Goal: Task Accomplishment & Management: Complete application form

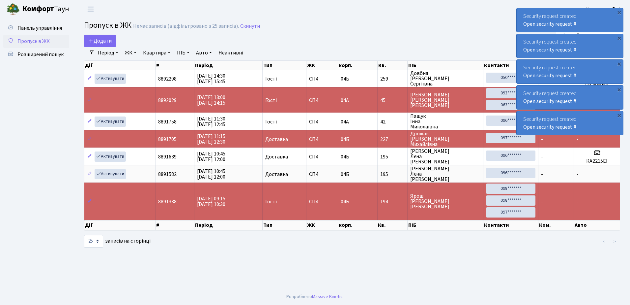
select select "25"
click at [109, 50] on link "Період" at bounding box center [108, 52] width 26 height 11
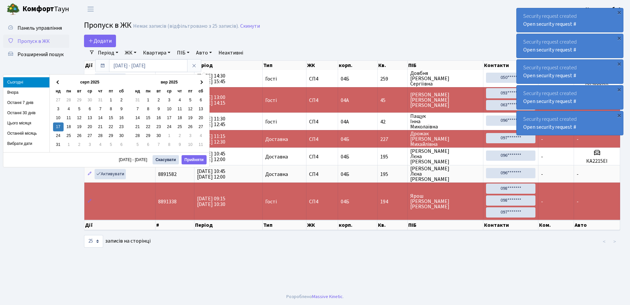
click at [109, 50] on link "Період" at bounding box center [108, 52] width 26 height 11
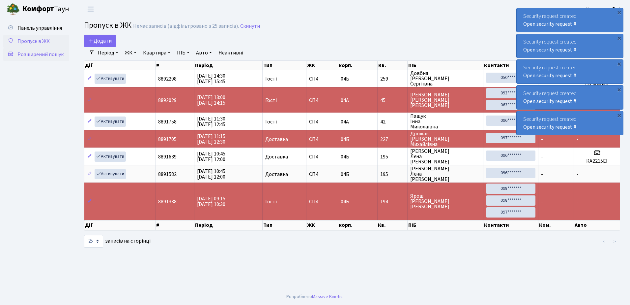
click at [38, 53] on span "Розширений пошук" at bounding box center [40, 54] width 46 height 7
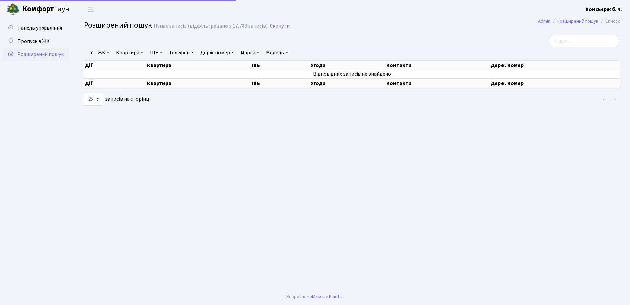
select select "25"
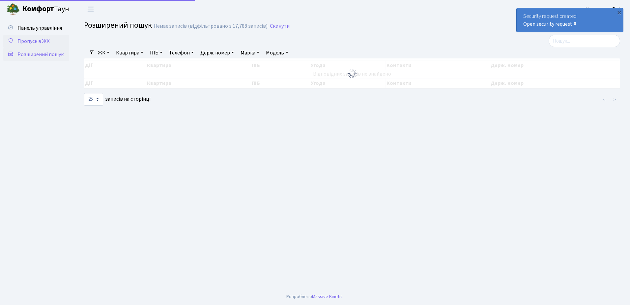
click at [37, 40] on span "Пропуск в ЖК" at bounding box center [33, 41] width 32 height 7
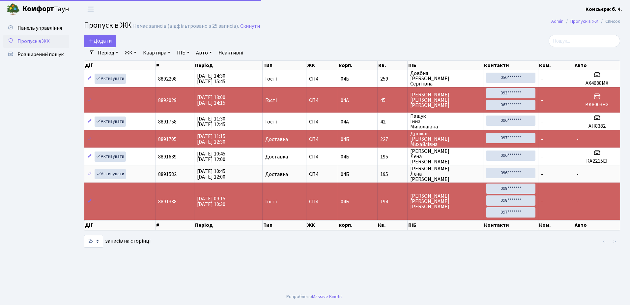
select select "25"
click at [580, 21] on link "Пропуск в ЖК" at bounding box center [585, 21] width 28 height 7
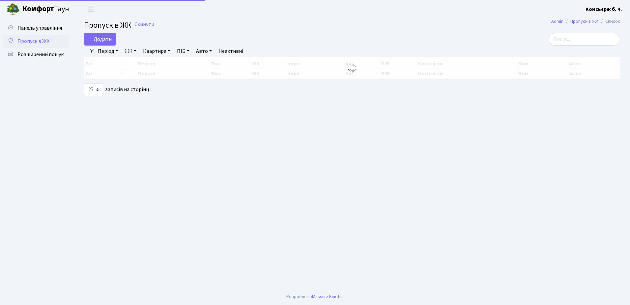
select select "25"
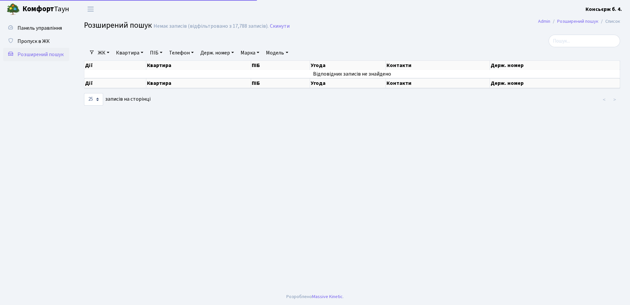
select select "25"
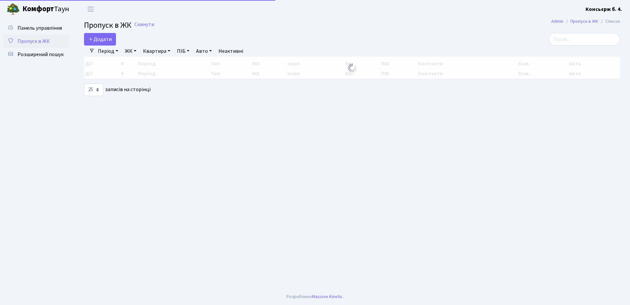
select select "25"
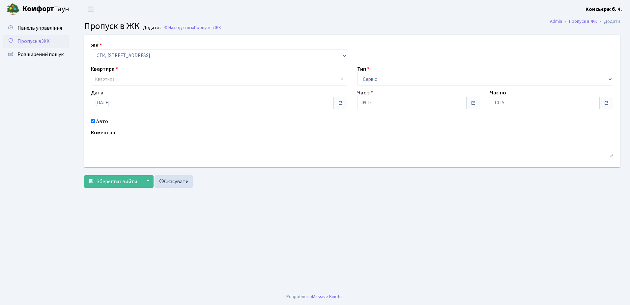
select select "325"
select select "18"
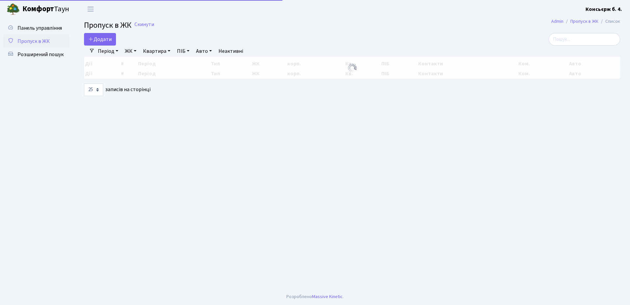
select select "25"
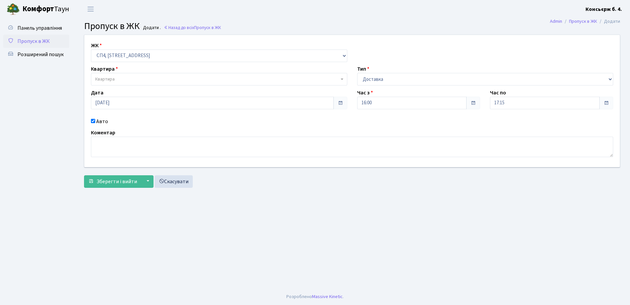
select select "325"
select select "1"
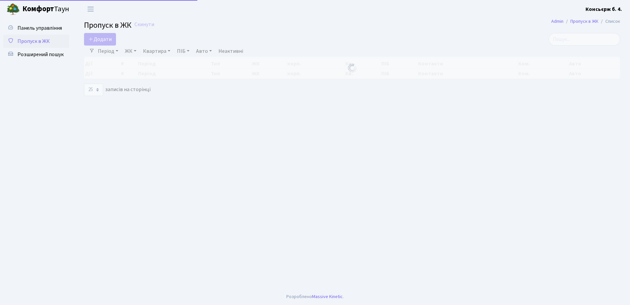
select select "25"
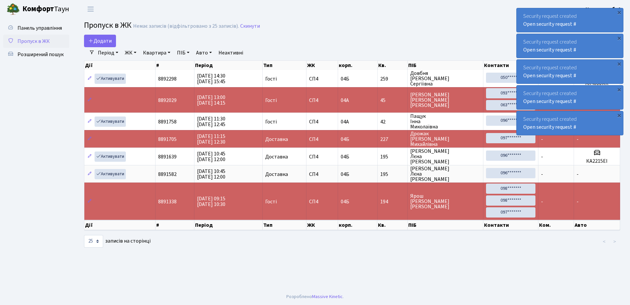
click at [204, 51] on link "Авто" at bounding box center [203, 52] width 21 height 11
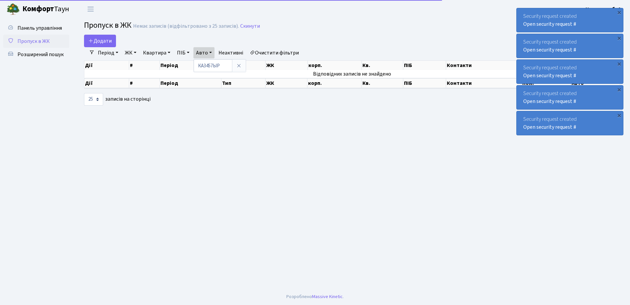
click at [158, 51] on link "Квартира" at bounding box center [156, 52] width 33 height 11
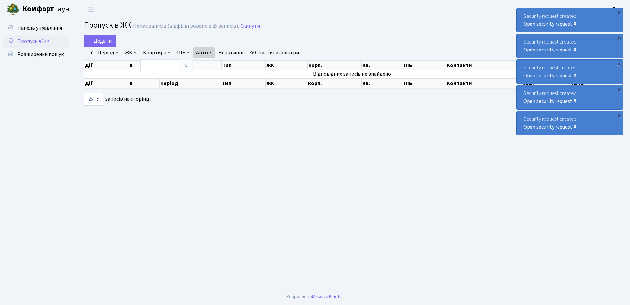
click at [208, 51] on link "Авто" at bounding box center [203, 52] width 21 height 11
type input "КА3457ІР"
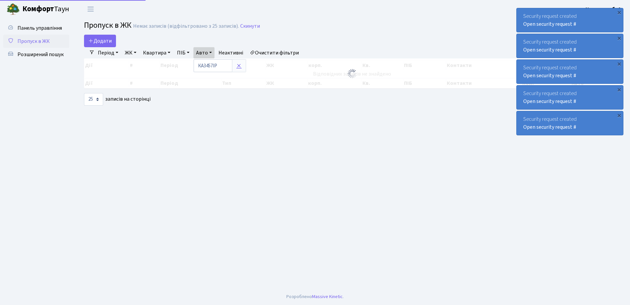
click at [240, 64] on icon at bounding box center [238, 65] width 5 height 5
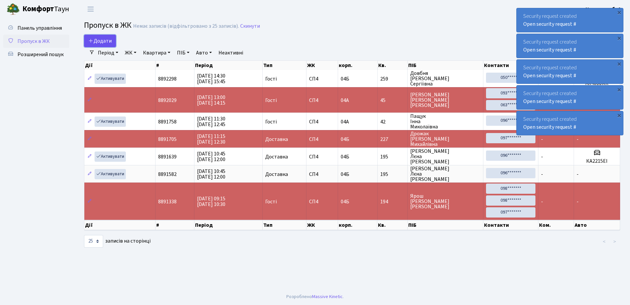
click at [103, 40] on span "Додати" at bounding box center [99, 40] width 23 height 7
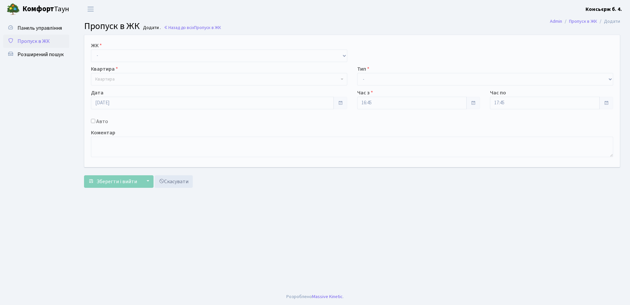
click at [92, 119] on input "Авто" at bounding box center [93, 121] width 4 height 4
checkbox input "true"
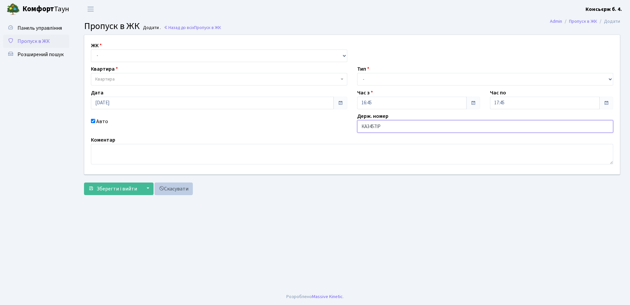
type input "КА3457ІР"
click at [173, 189] on link "Скасувати" at bounding box center [174, 188] width 38 height 13
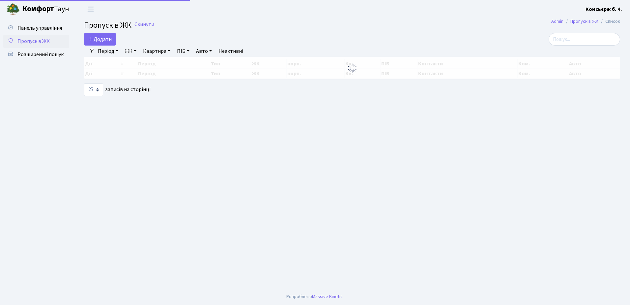
select select "25"
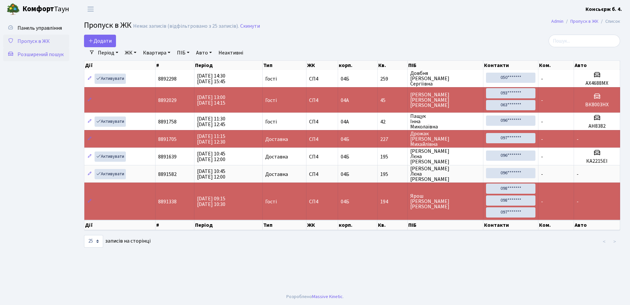
click at [44, 52] on span "Розширений пошук" at bounding box center [40, 54] width 46 height 7
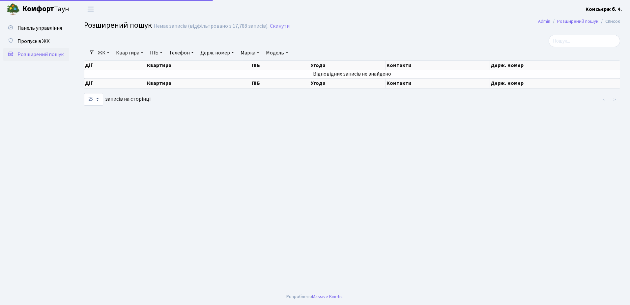
select select "25"
click at [225, 52] on link "Держ. номер" at bounding box center [217, 52] width 39 height 11
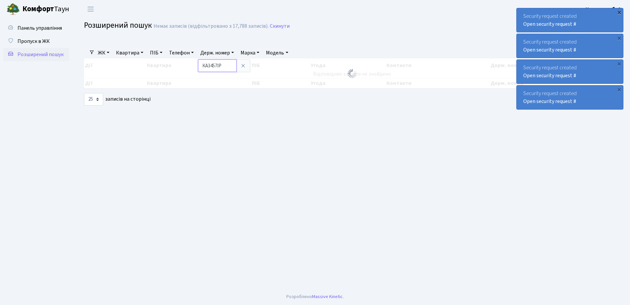
type input "КА3457ІР"
click at [618, 11] on div "×" at bounding box center [619, 12] width 7 height 7
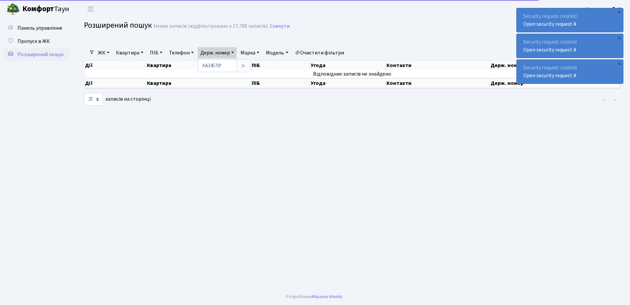
click at [618, 11] on div "×" at bounding box center [619, 12] width 7 height 7
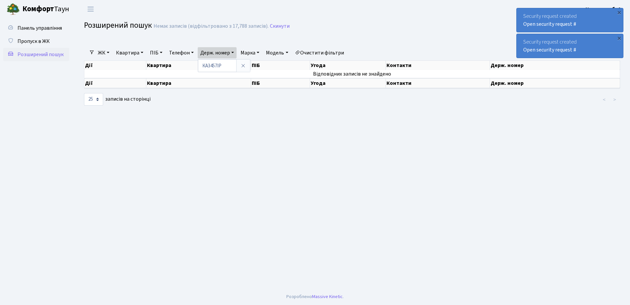
click at [618, 11] on div "×" at bounding box center [619, 12] width 7 height 7
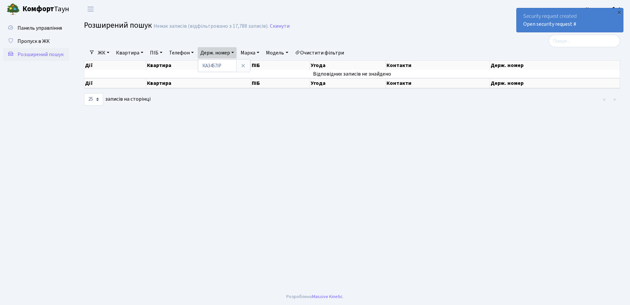
click at [618, 11] on div "×" at bounding box center [619, 12] width 7 height 7
click at [104, 52] on link "ЖК" at bounding box center [103, 52] width 17 height 11
click at [115, 82] on link "СП4, Столичне шосе, 5" at bounding box center [130, 83] width 69 height 10
click at [235, 51] on link "Держ. номер" at bounding box center [217, 52] width 39 height 11
click at [109, 51] on link "ЖК" at bounding box center [103, 52] width 17 height 11
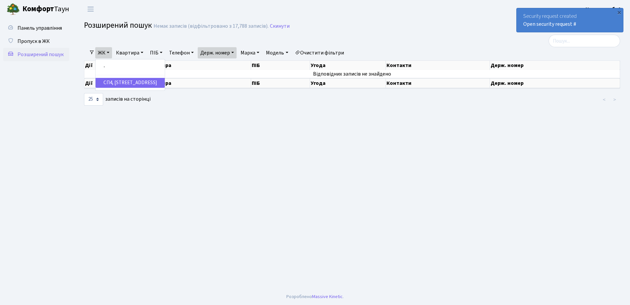
click at [236, 51] on link "Держ. номер" at bounding box center [217, 52] width 39 height 11
click at [245, 65] on icon at bounding box center [243, 65] width 5 height 5
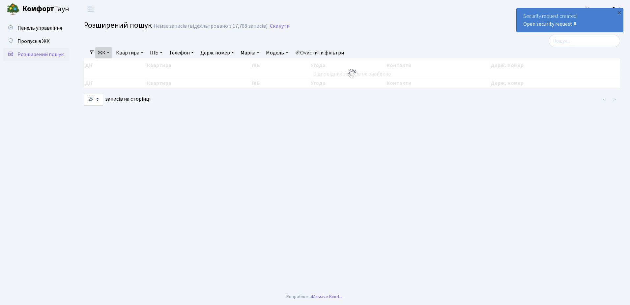
click at [109, 51] on link "ЖК" at bounding box center [103, 52] width 17 height 11
click at [122, 132] on main "Admin Розширений пошук Список Розширений пошук Немає записів (відфільтровано з …" at bounding box center [352, 153] width 556 height 270
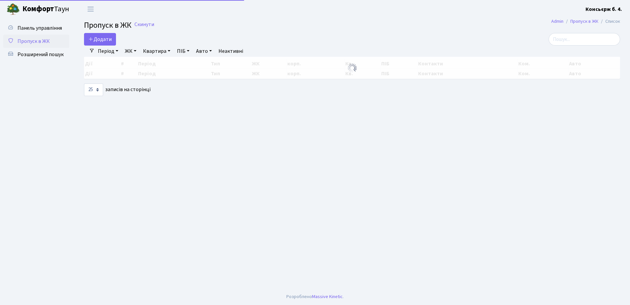
select select "25"
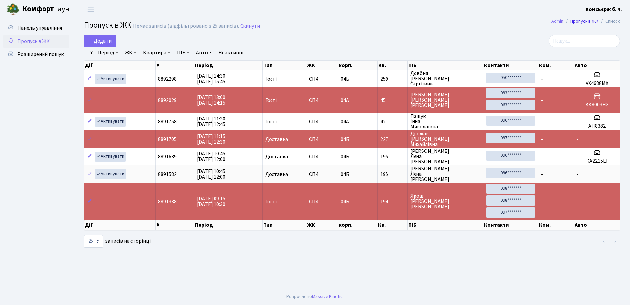
click at [583, 21] on link "Пропуск в ЖК" at bounding box center [585, 21] width 28 height 7
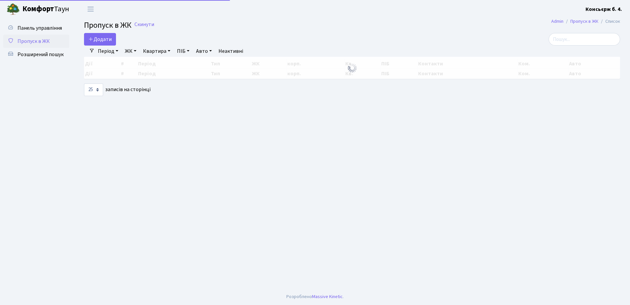
select select "25"
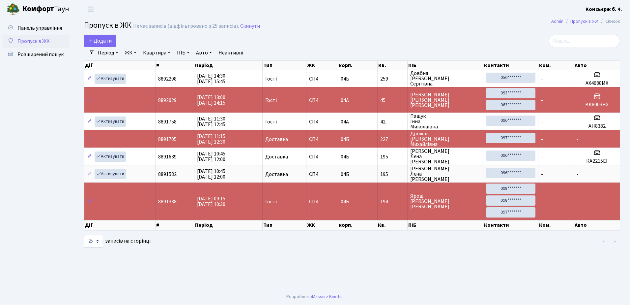
click at [612, 22] on li "Список" at bounding box center [610, 21] width 22 height 7
click at [556, 22] on link "Admin" at bounding box center [557, 21] width 12 height 7
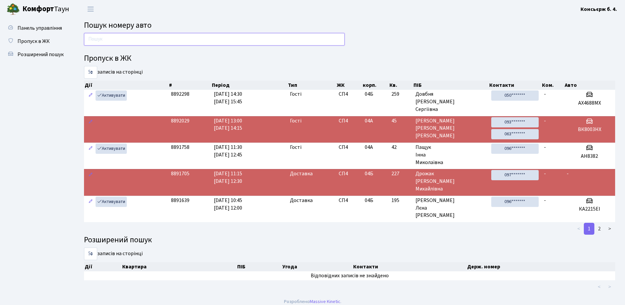
click at [173, 40] on input "text" at bounding box center [214, 39] width 261 height 13
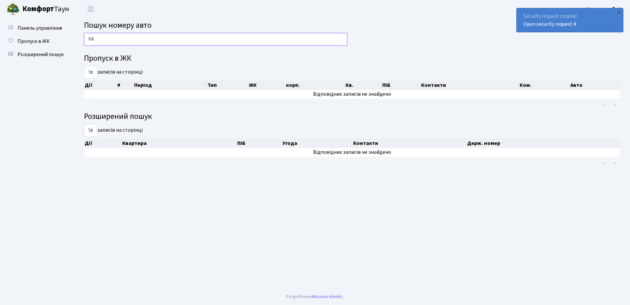
type input "[PERSON_NAME]"
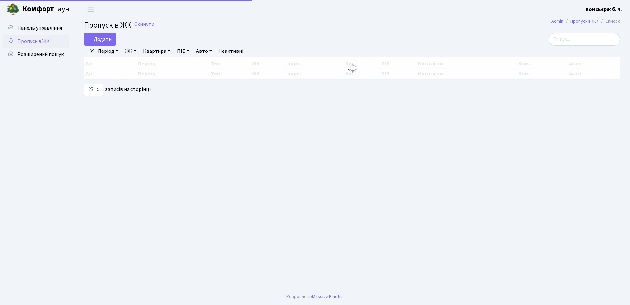
select select "25"
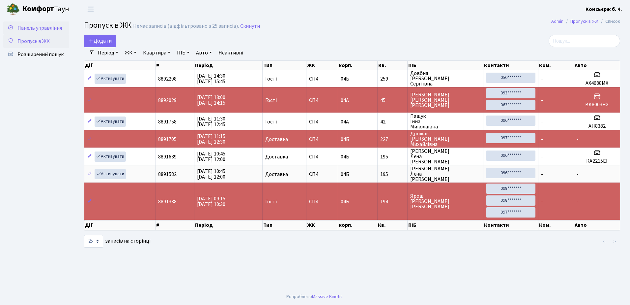
click at [26, 27] on span "Панель управління" at bounding box center [39, 27] width 44 height 7
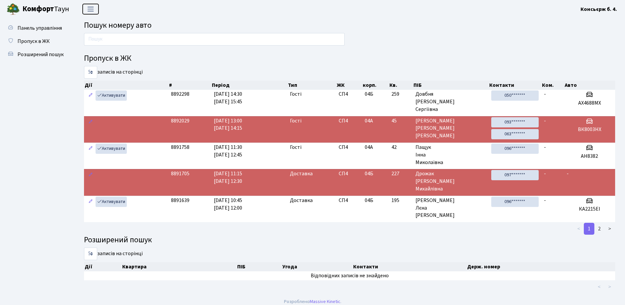
click at [91, 8] on span "Переключити навігацію" at bounding box center [91, 9] width 10 height 8
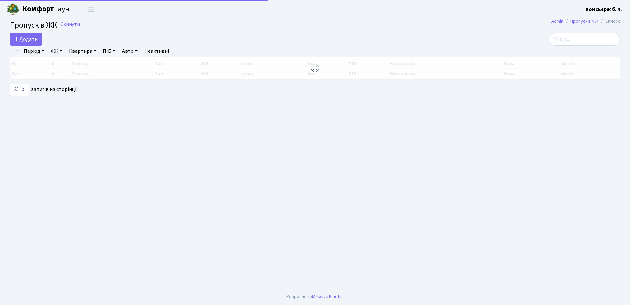
select select "25"
